Goal: Task Accomplishment & Management: Manage account settings

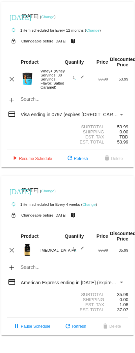
scroll to position [8, 0]
click at [54, 15] on link "Change" at bounding box center [47, 17] width 13 height 4
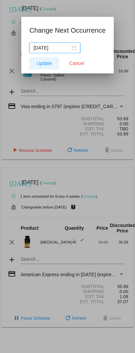
click at [40, 63] on span "Update" at bounding box center [44, 63] width 15 height 5
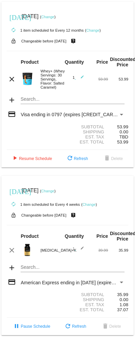
click at [54, 15] on link "Change" at bounding box center [47, 17] width 13 height 4
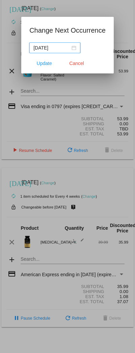
click at [59, 48] on input "[DATE]" at bounding box center [51, 47] width 37 height 7
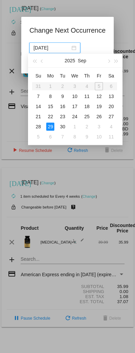
click at [74, 126] on div "1" at bounding box center [74, 127] width 8 height 8
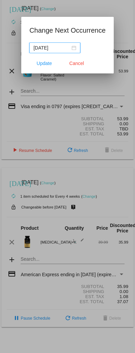
type input "[DATE]"
click at [39, 64] on span "Update" at bounding box center [44, 63] width 15 height 5
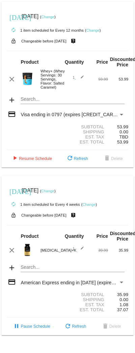
scroll to position [8, 0]
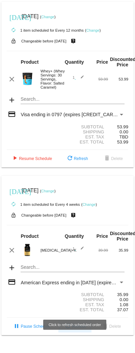
click at [75, 329] on span "refresh Refresh" at bounding box center [75, 326] width 22 height 5
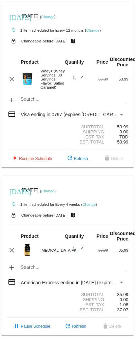
click at [58, 220] on div "lock_open Changeable before 9/12/2025 live_help" at bounding box center [67, 215] width 121 height 9
click at [89, 206] on link "Change" at bounding box center [88, 204] width 13 height 4
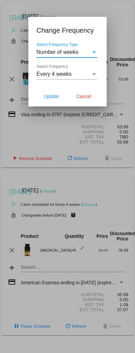
click at [89, 217] on div at bounding box center [67, 176] width 135 height 353
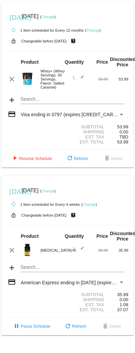
click at [88, 206] on link "Change" at bounding box center [88, 204] width 13 height 4
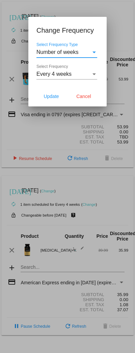
click at [28, 347] on div at bounding box center [67, 176] width 135 height 353
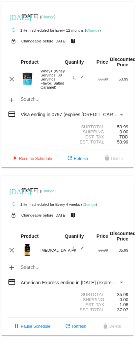
click at [29, 329] on span "pause Pause Schedule" at bounding box center [30, 326] width 37 height 5
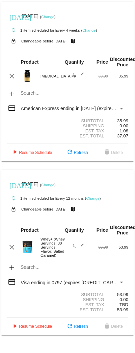
click at [54, 16] on link "Change" at bounding box center [47, 17] width 13 height 4
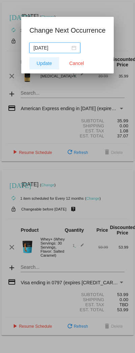
click at [40, 62] on span "Update" at bounding box center [44, 63] width 15 height 5
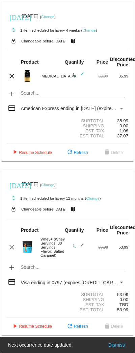
click at [54, 18] on link "Change" at bounding box center [47, 17] width 13 height 4
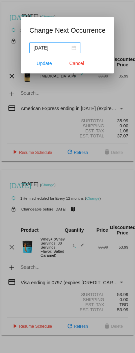
click at [42, 47] on input "[DATE]" at bounding box center [51, 47] width 37 height 7
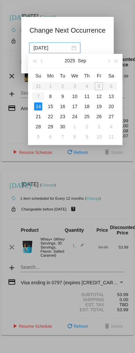
click at [107, 62] on button "button" at bounding box center [108, 60] width 7 height 13
click at [73, 105] on div "15" at bounding box center [74, 106] width 8 height 8
type input "[DATE]"
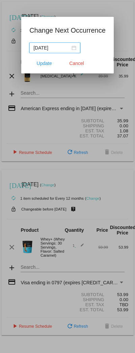
click at [40, 62] on span "Update" at bounding box center [44, 63] width 15 height 5
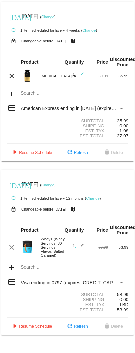
scroll to position [8, 0]
